Goal: Entertainment & Leisure: Consume media (video, audio)

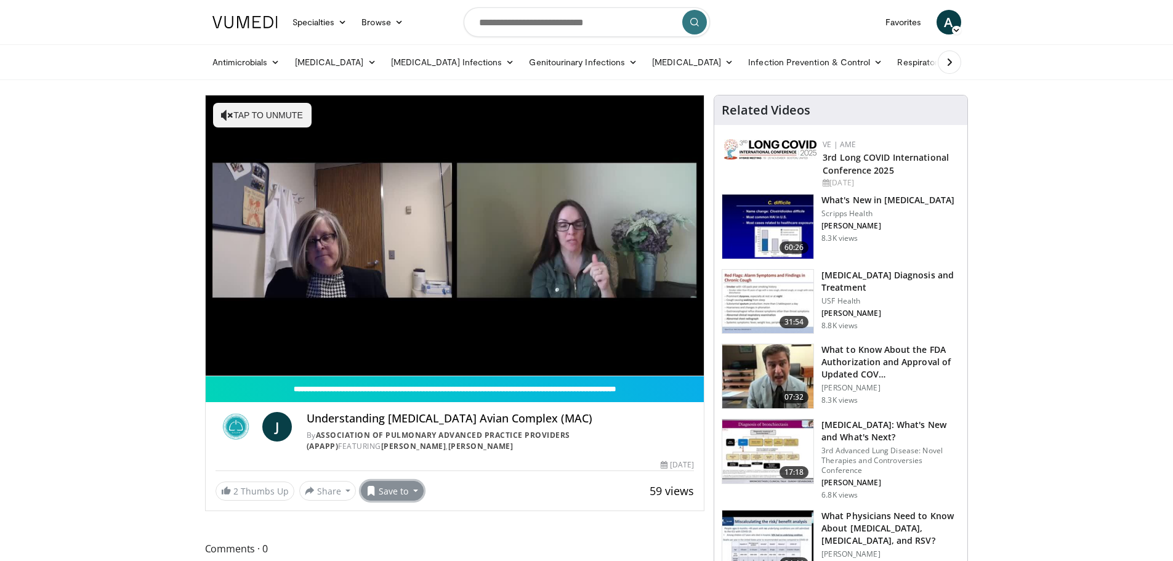
click at [376, 491] on button "Save to" at bounding box center [392, 491] width 63 height 20
click at [415, 418] on link "New ID videos_2" at bounding box center [413, 415] width 105 height 20
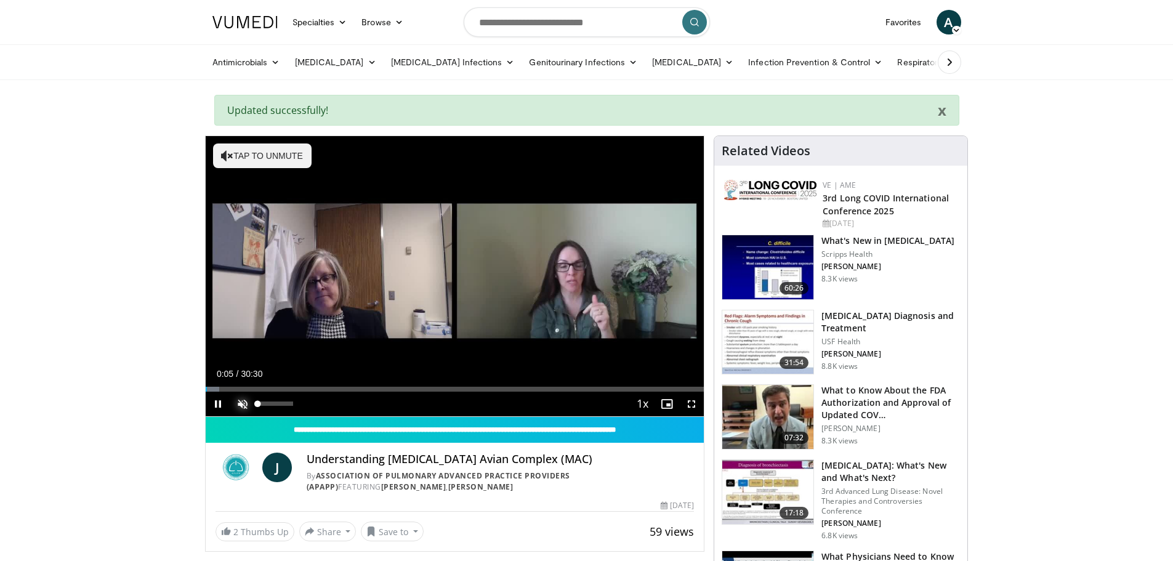
click at [246, 404] on span "Video Player" at bounding box center [242, 403] width 25 height 25
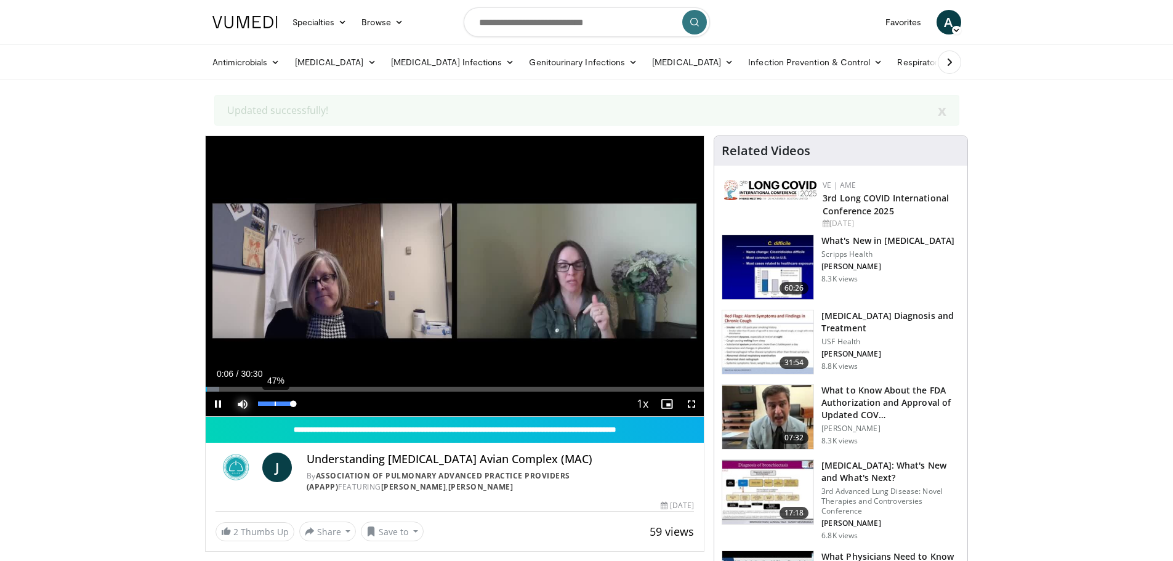
click at [275, 403] on div "47%" at bounding box center [275, 403] width 35 height 4
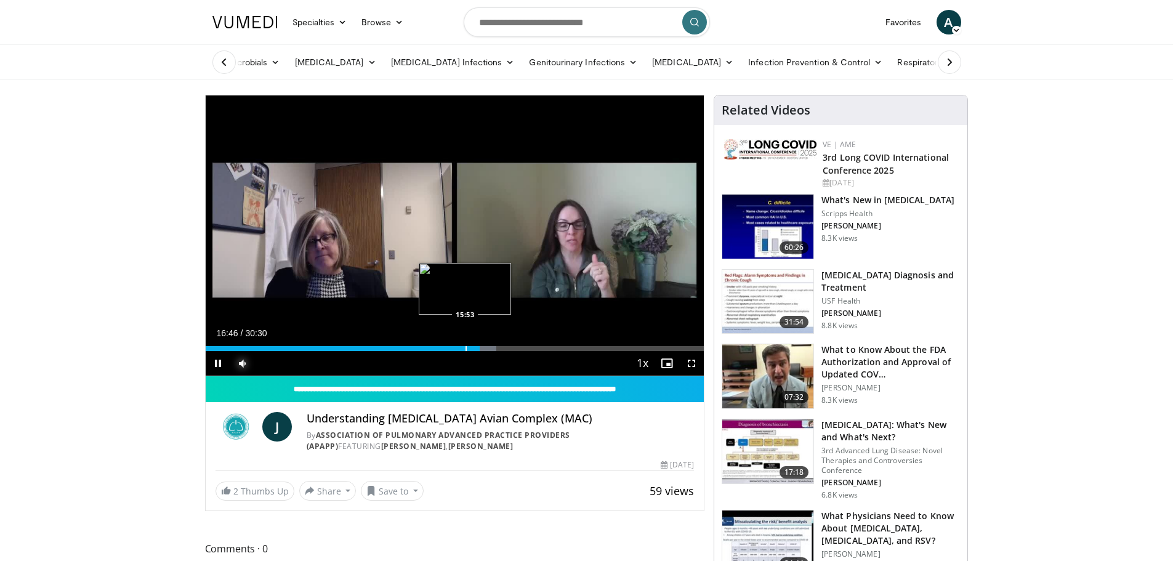
click at [465, 348] on div "Progress Bar" at bounding box center [465, 348] width 1 height 5
click at [446, 349] on div "Progress Bar" at bounding box center [446, 348] width 1 height 5
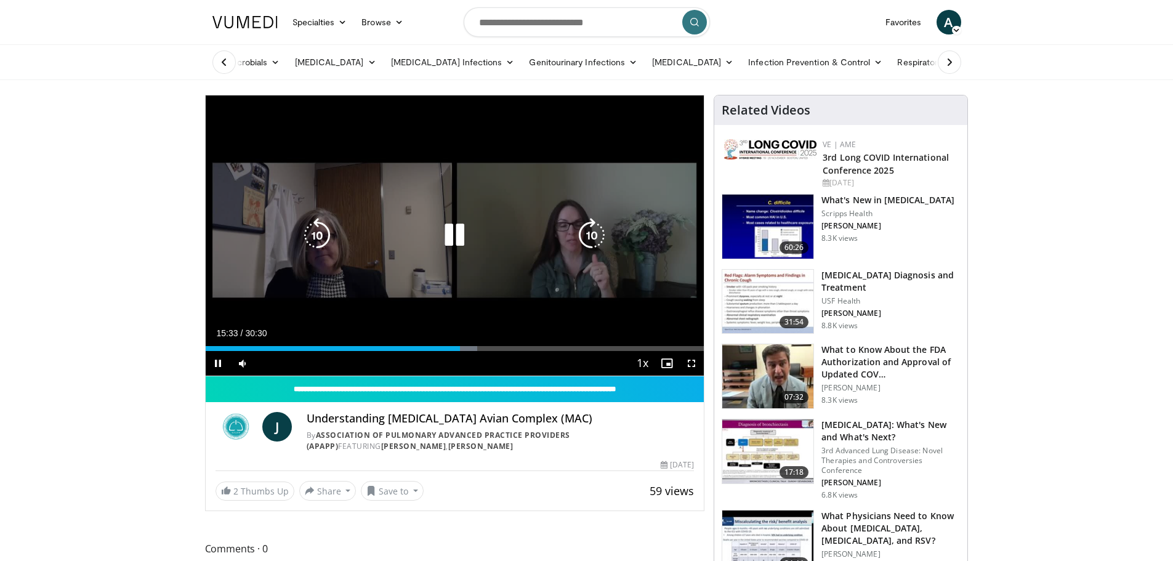
click at [443, 235] on icon "Video Player" at bounding box center [454, 235] width 34 height 34
click at [447, 235] on icon "Video Player" at bounding box center [454, 235] width 34 height 34
click at [293, 227] on div "10 seconds Tap to unmute" at bounding box center [455, 235] width 499 height 280
click at [428, 225] on div "Video Player" at bounding box center [454, 235] width 299 height 25
click at [473, 241] on div "Video Player" at bounding box center [454, 235] width 299 height 25
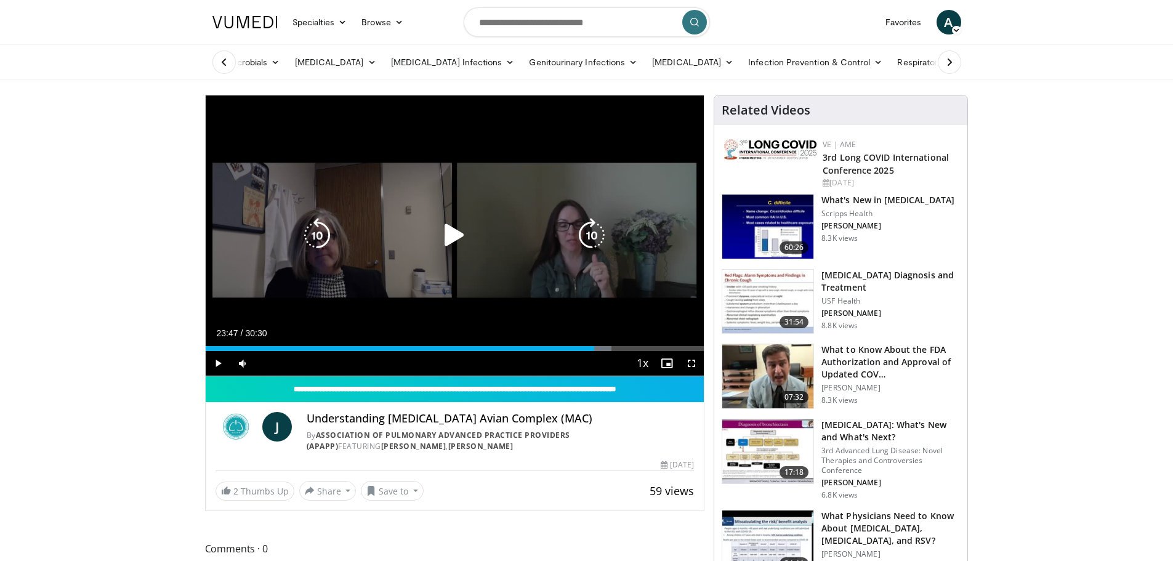
click at [463, 236] on icon "Video Player" at bounding box center [454, 235] width 34 height 34
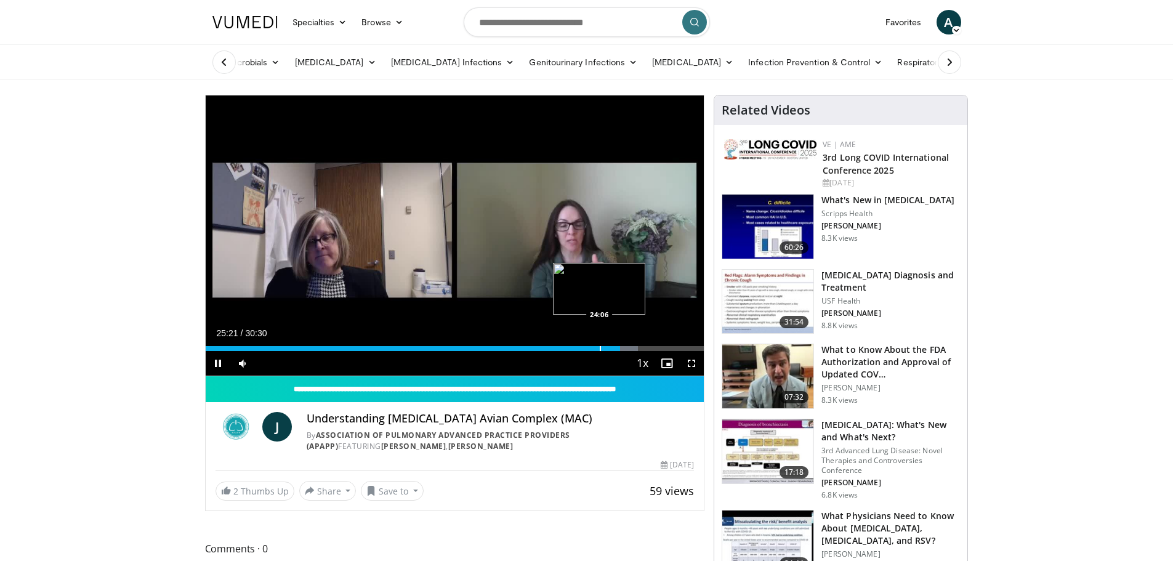
click at [600, 349] on div "Progress Bar" at bounding box center [600, 348] width 1 height 5
click at [569, 341] on div "Loaded : 0.00% 22:15 22:17" at bounding box center [455, 345] width 499 height 12
click at [565, 356] on div "Current Time 23:01 / Duration 30:30 Pause Skip Backward Skip Forward Mute 47% L…" at bounding box center [455, 363] width 499 height 25
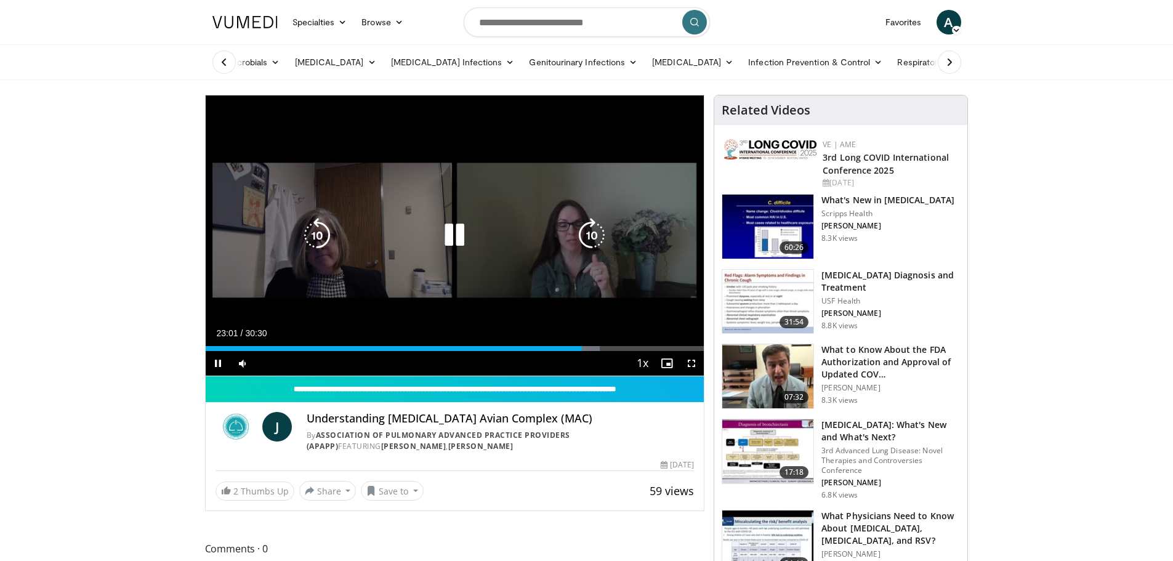
click at [564, 351] on video-js "**********" at bounding box center [455, 235] width 499 height 281
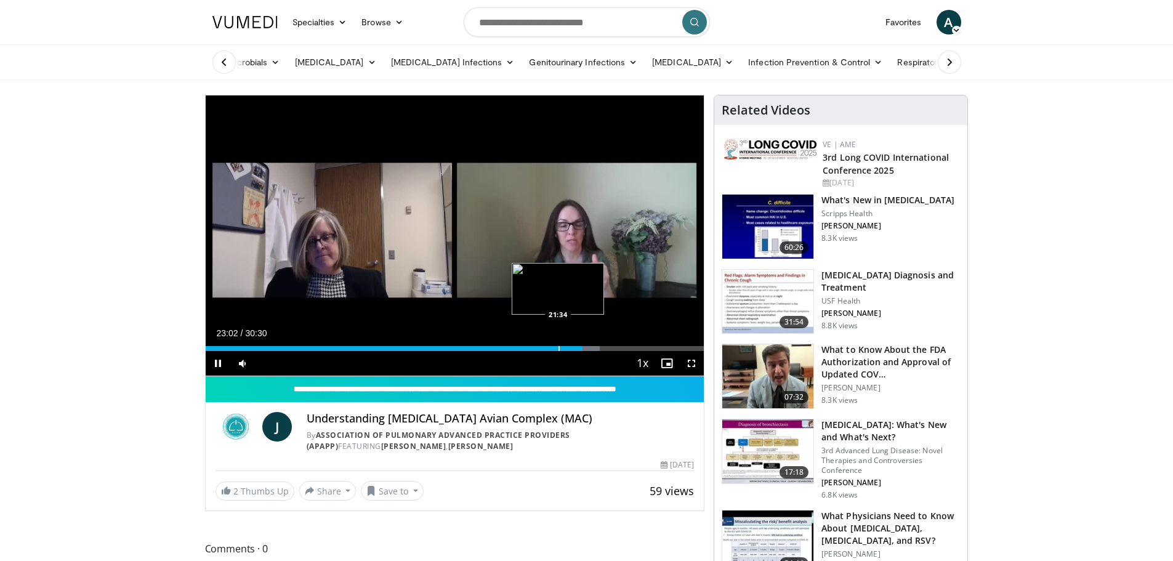
click at [558, 349] on div "Progress Bar" at bounding box center [558, 348] width 1 height 5
click at [545, 347] on div "Progress Bar" at bounding box center [545, 348] width 1 height 5
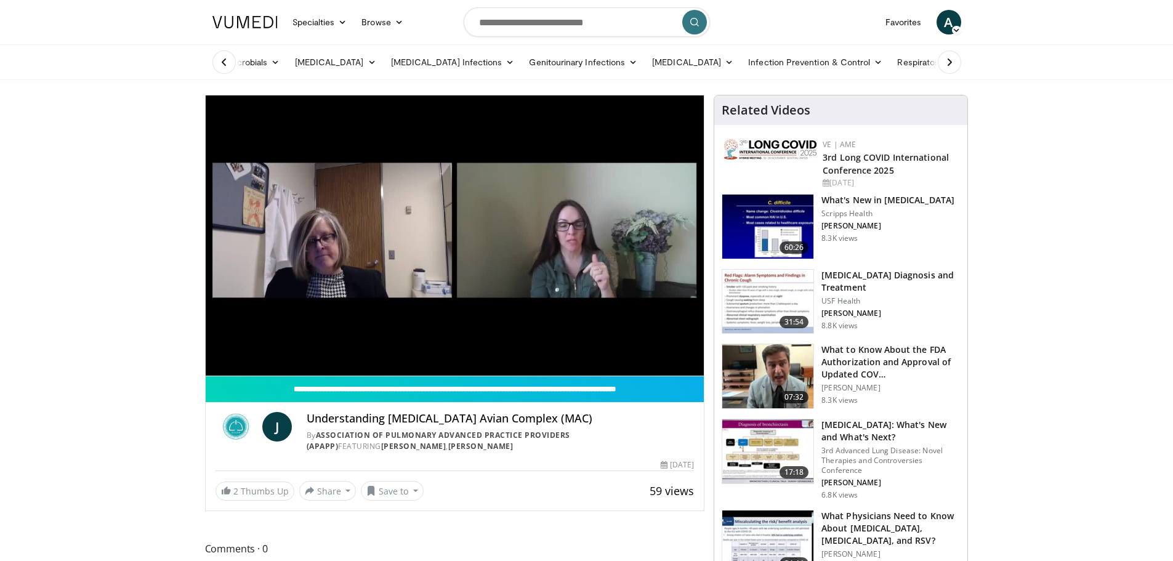
click at [529, 345] on div "10 seconds Tap to unmute" at bounding box center [455, 235] width 499 height 280
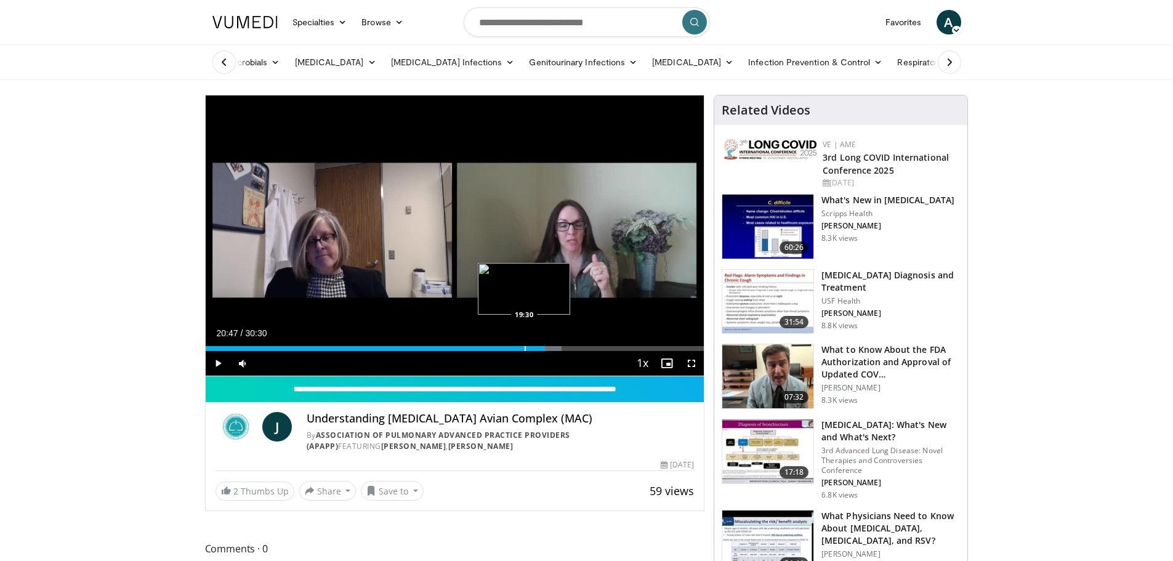
click at [524, 347] on div "Progress Bar" at bounding box center [524, 348] width 1 height 5
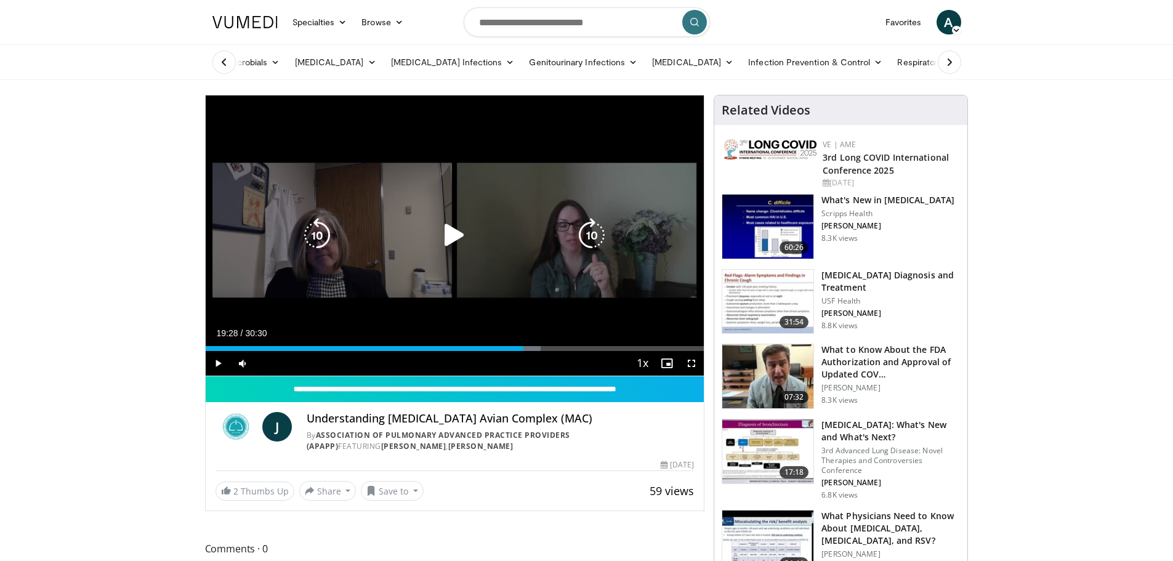
drag, startPoint x: 441, startPoint y: 251, endPoint x: 454, endPoint y: 235, distance: 20.1
click at [446, 247] on icon "Video Player" at bounding box center [454, 235] width 34 height 34
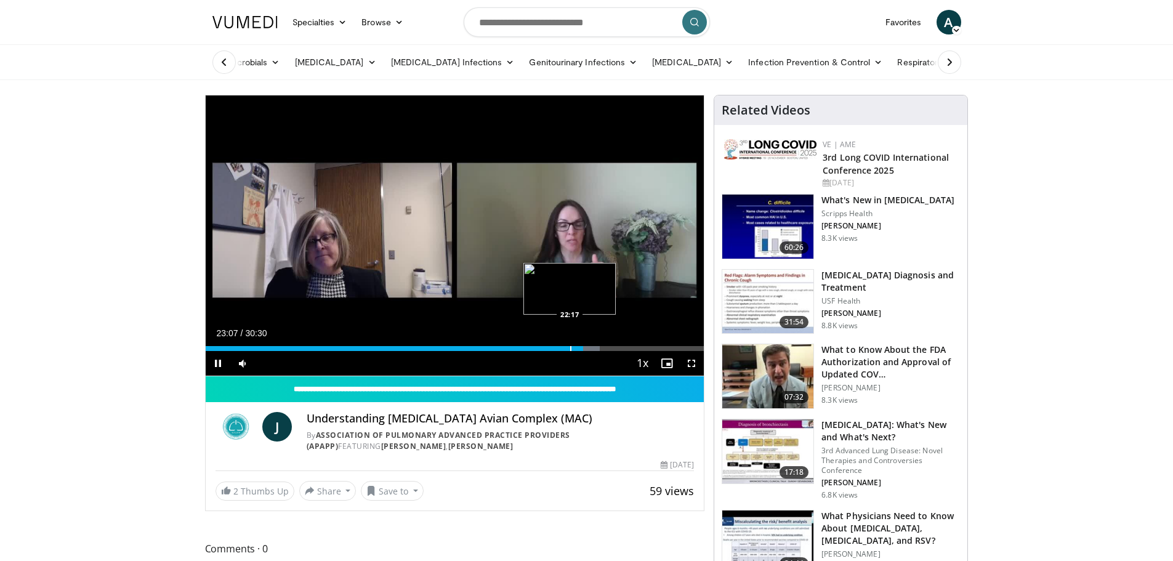
click at [571, 347] on div "Progress Bar" at bounding box center [570, 348] width 1 height 5
click at [551, 343] on div "Loaded : 76.91% 22:24 21:12" at bounding box center [455, 345] width 499 height 12
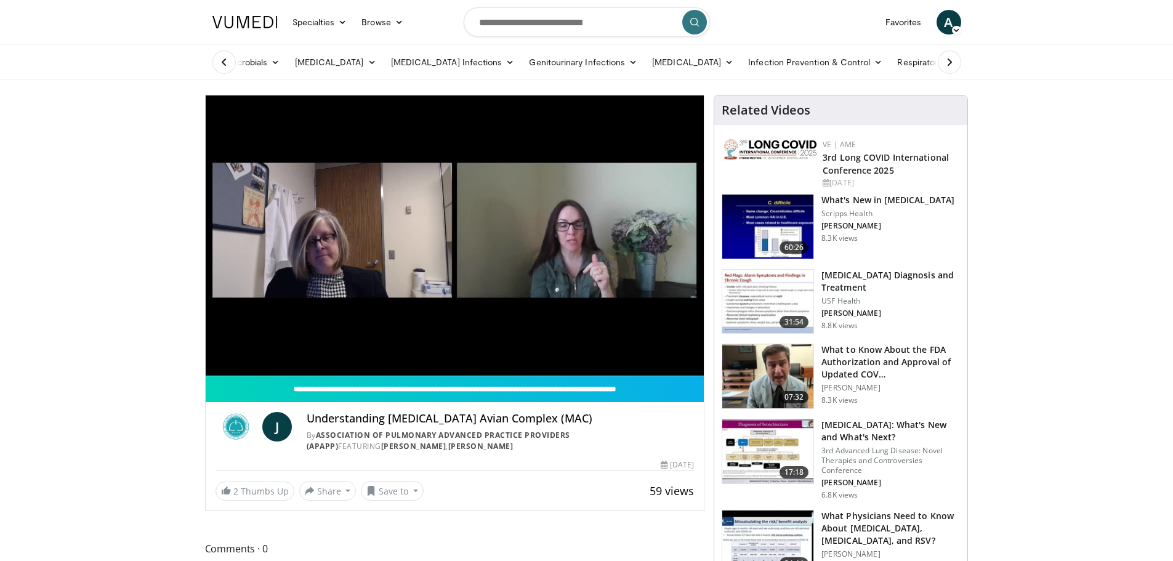
click at [537, 347] on video-js "**********" at bounding box center [455, 235] width 499 height 281
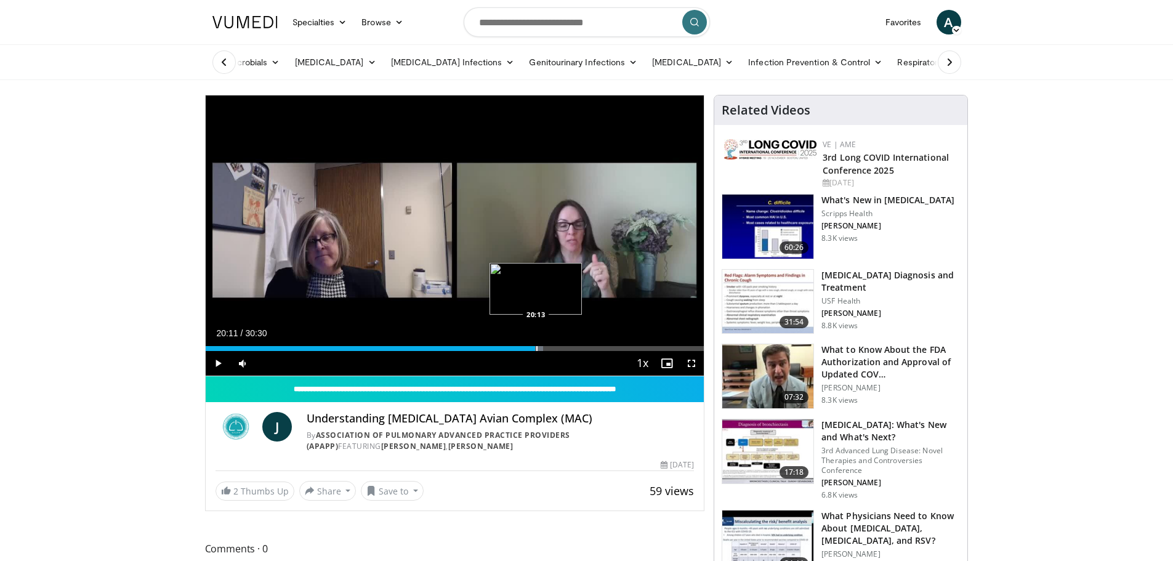
click at [536, 349] on div "Progress Bar" at bounding box center [536, 348] width 1 height 5
click at [524, 349] on div "Progress Bar" at bounding box center [524, 348] width 1 height 5
click at [689, 367] on span "Video Player" at bounding box center [691, 363] width 25 height 25
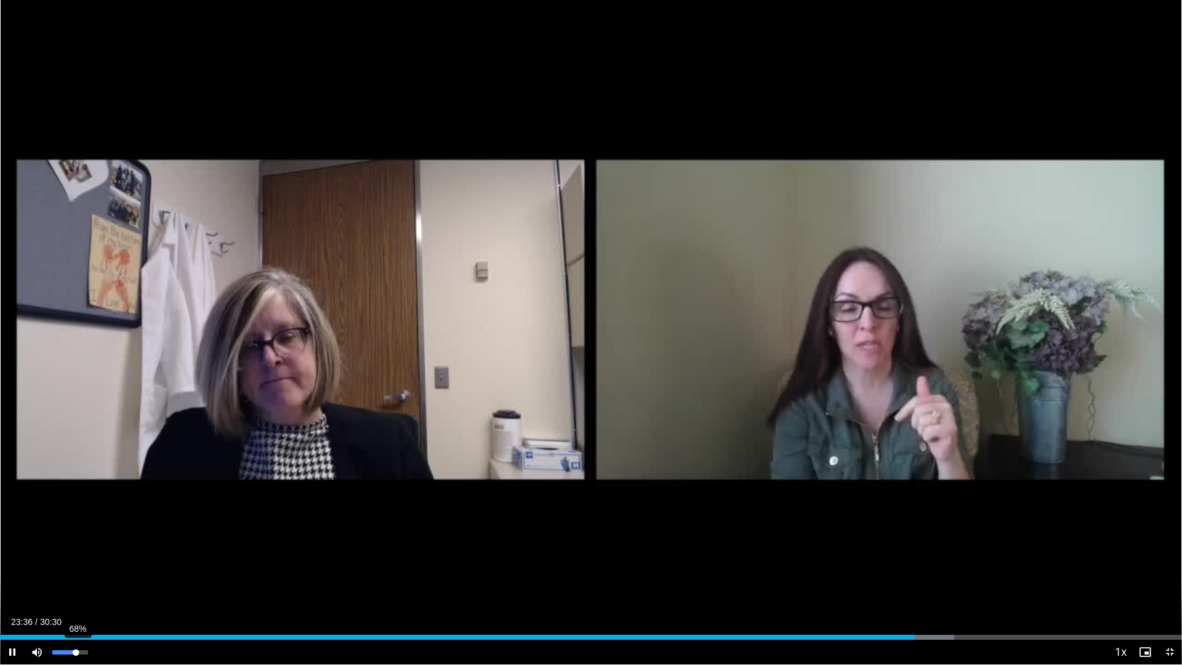
drag, startPoint x: 70, startPoint y: 652, endPoint x: 76, endPoint y: 654, distance: 6.3
click at [76, 560] on div "Volume Level" at bounding box center [63, 652] width 23 height 4
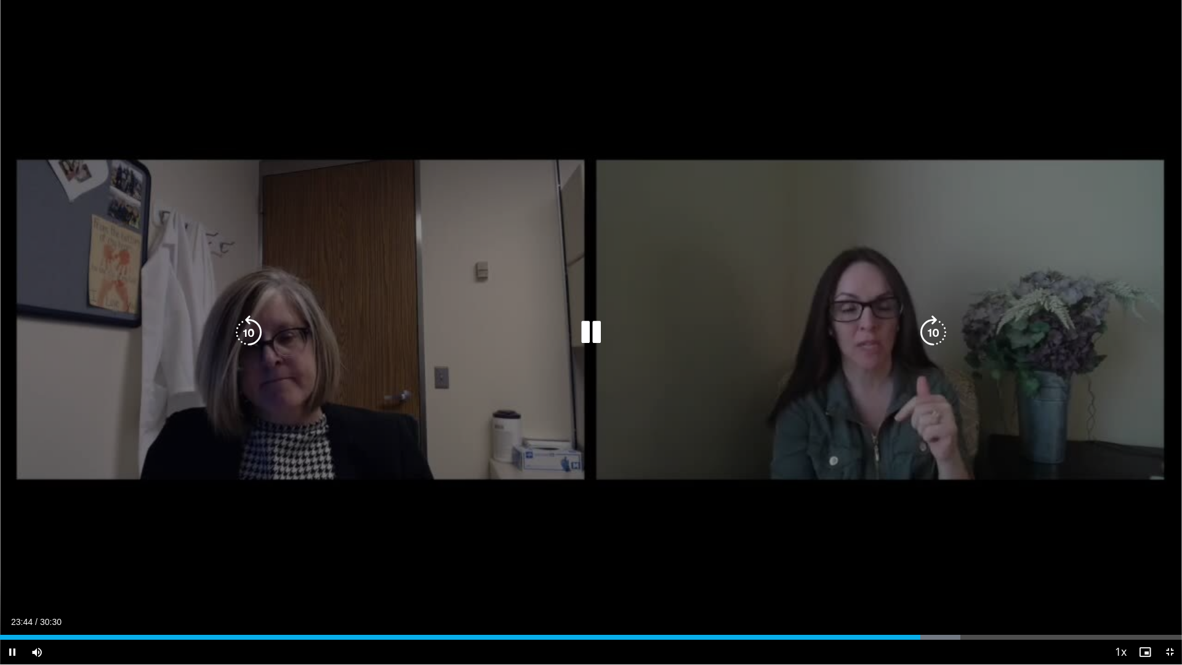
click at [595, 327] on icon "Video Player" at bounding box center [591, 332] width 34 height 34
click at [607, 328] on icon "Video Player" at bounding box center [591, 332] width 34 height 34
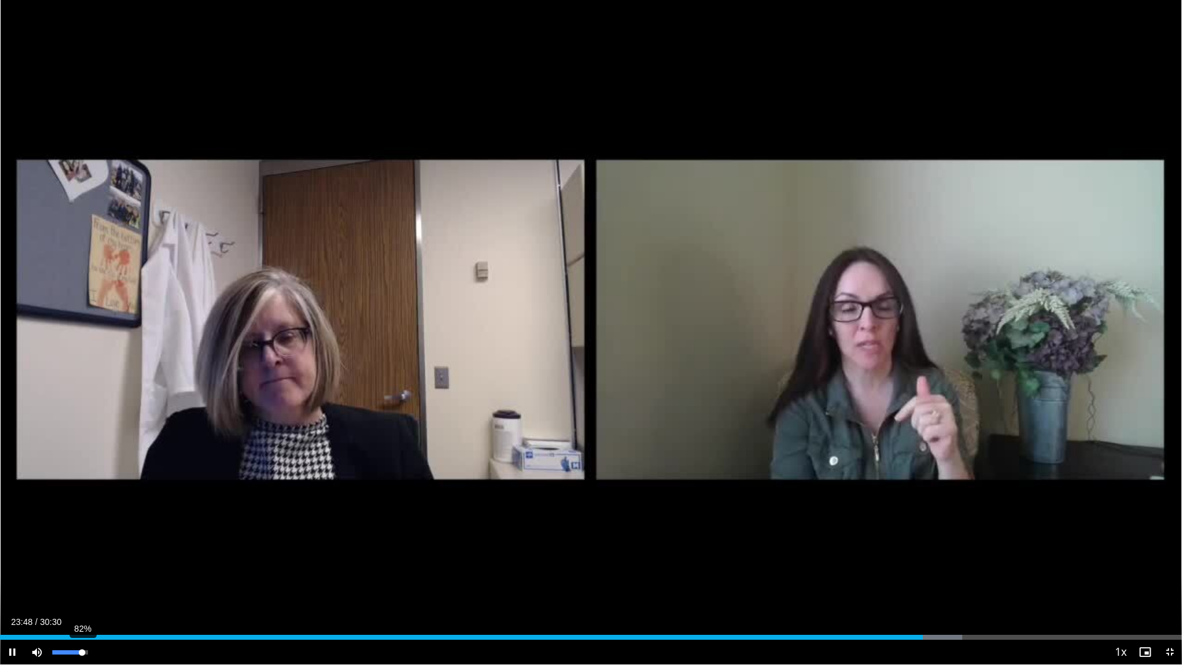
click at [82, 560] on div "Volume Level" at bounding box center [67, 652] width 30 height 4
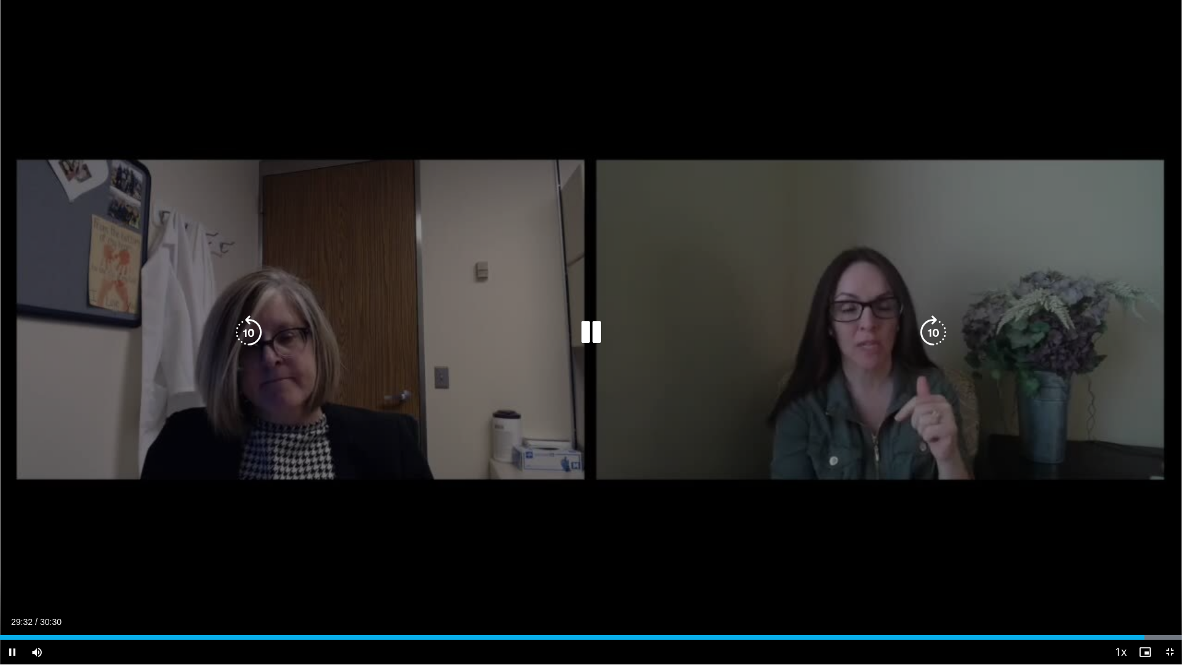
click at [592, 345] on icon "Video Player" at bounding box center [591, 332] width 34 height 34
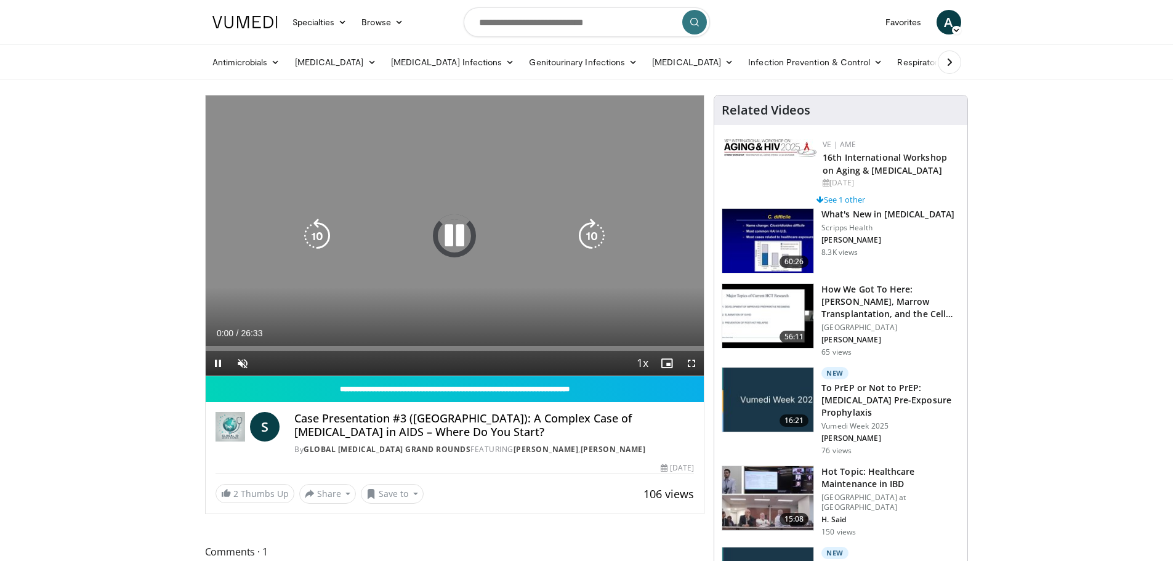
click at [455, 238] on icon "Video Player" at bounding box center [454, 236] width 34 height 34
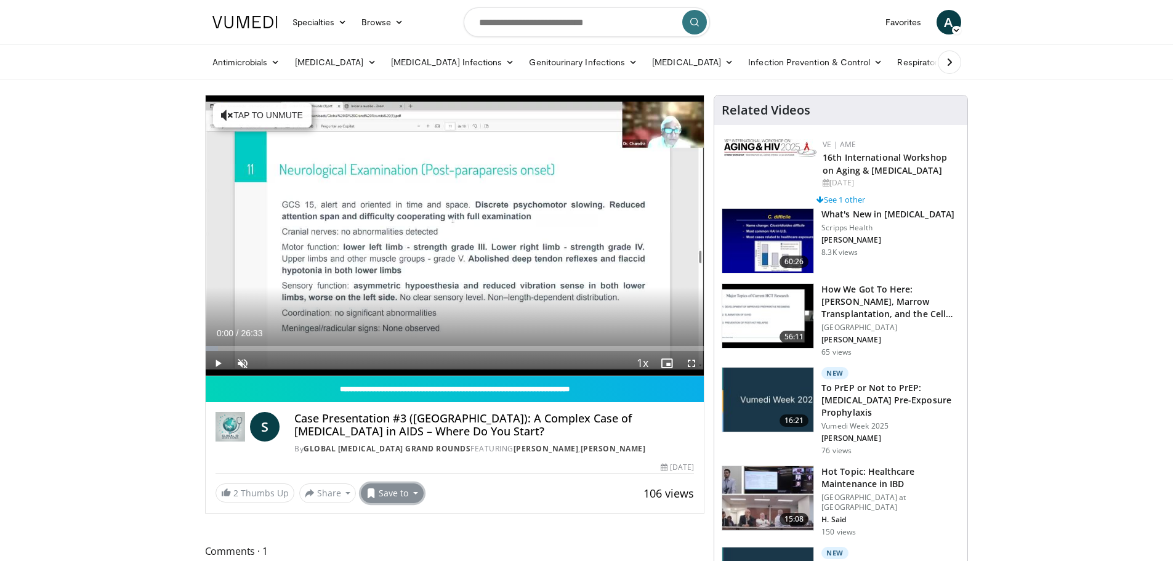
click at [383, 502] on button "Save to" at bounding box center [392, 493] width 63 height 20
click at [400, 419] on link "New ID videos_2" at bounding box center [413, 417] width 105 height 20
